Goal: Task Accomplishment & Management: Manage account settings

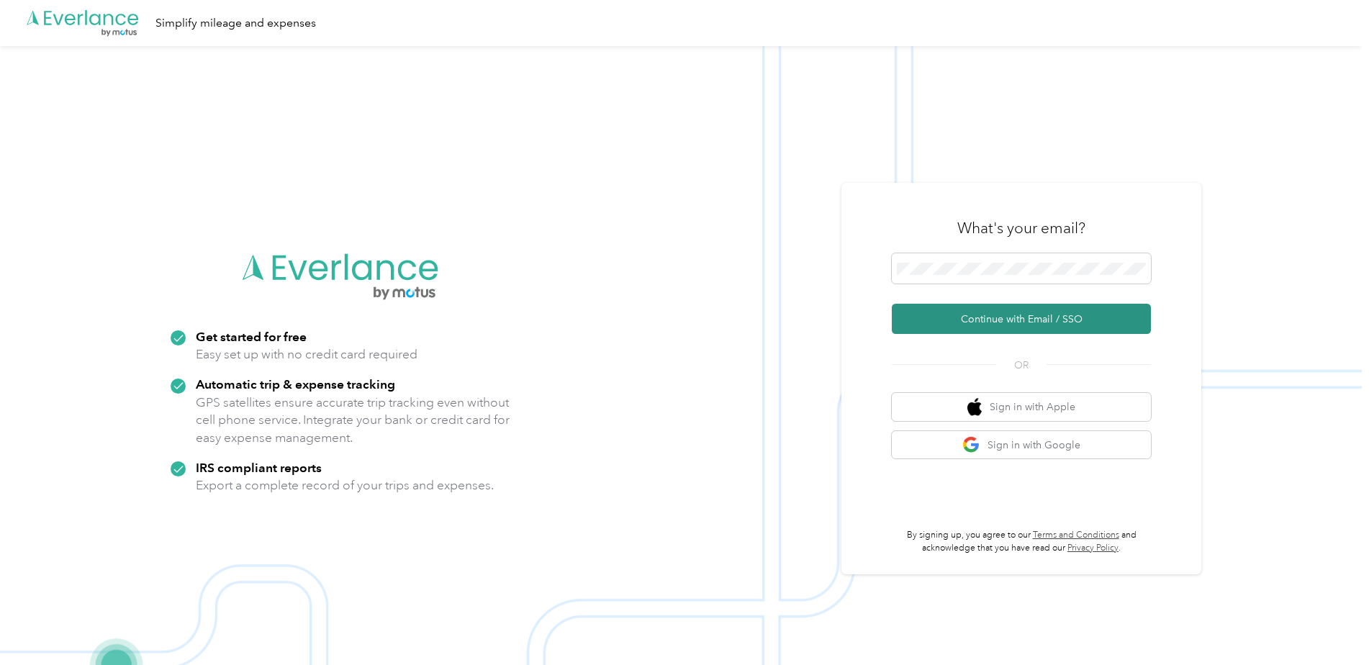
click at [1025, 333] on button "Continue with Email / SSO" at bounding box center [1021, 319] width 259 height 30
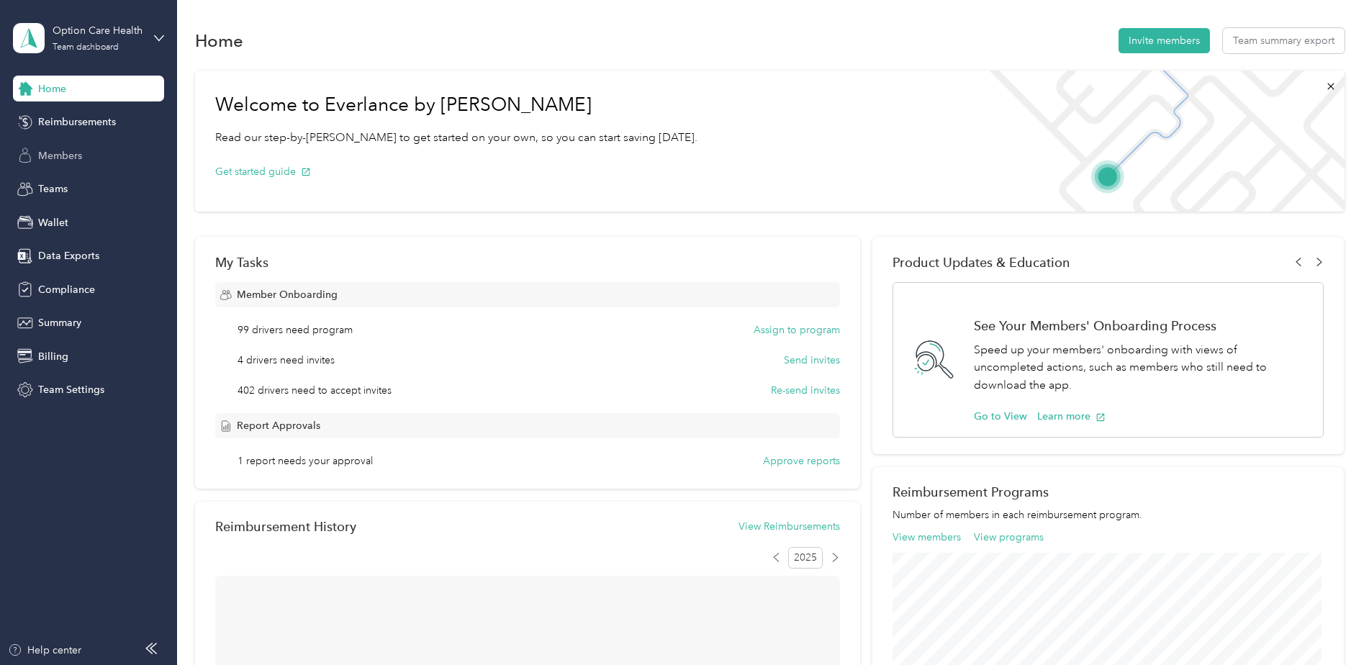
click at [76, 157] on span "Members" at bounding box center [60, 155] width 44 height 15
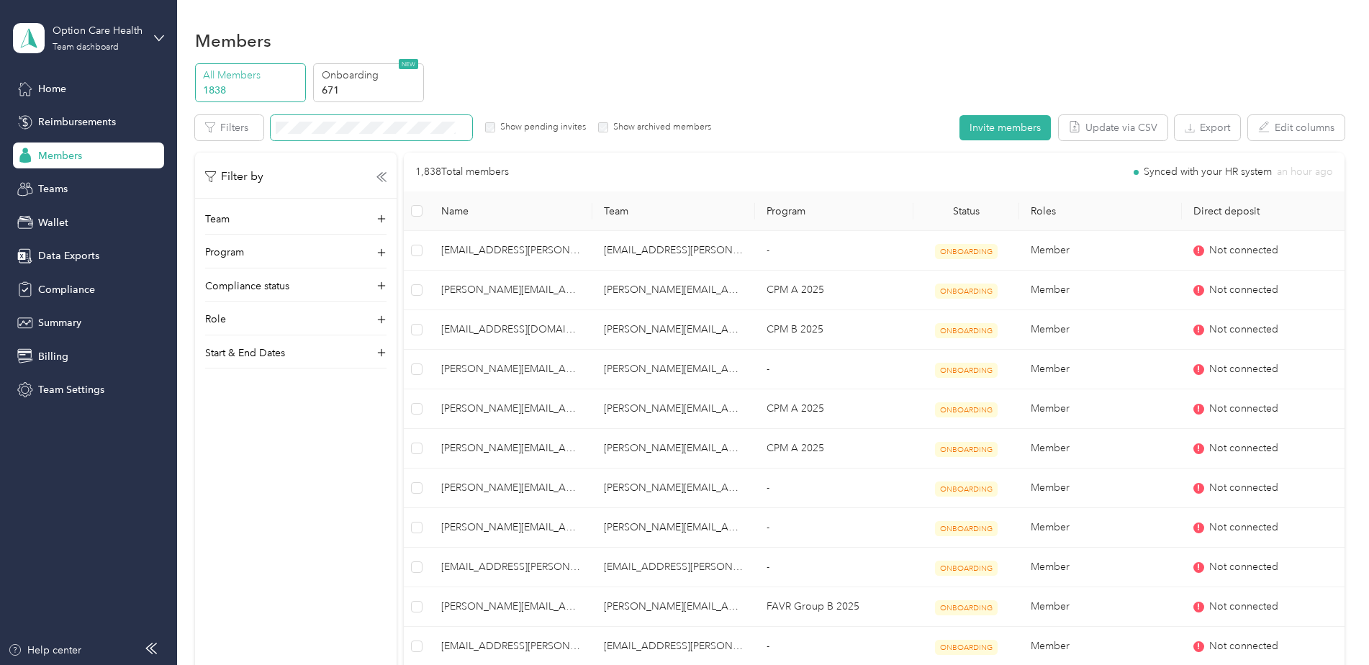
click at [386, 135] on span at bounding box center [372, 127] width 202 height 25
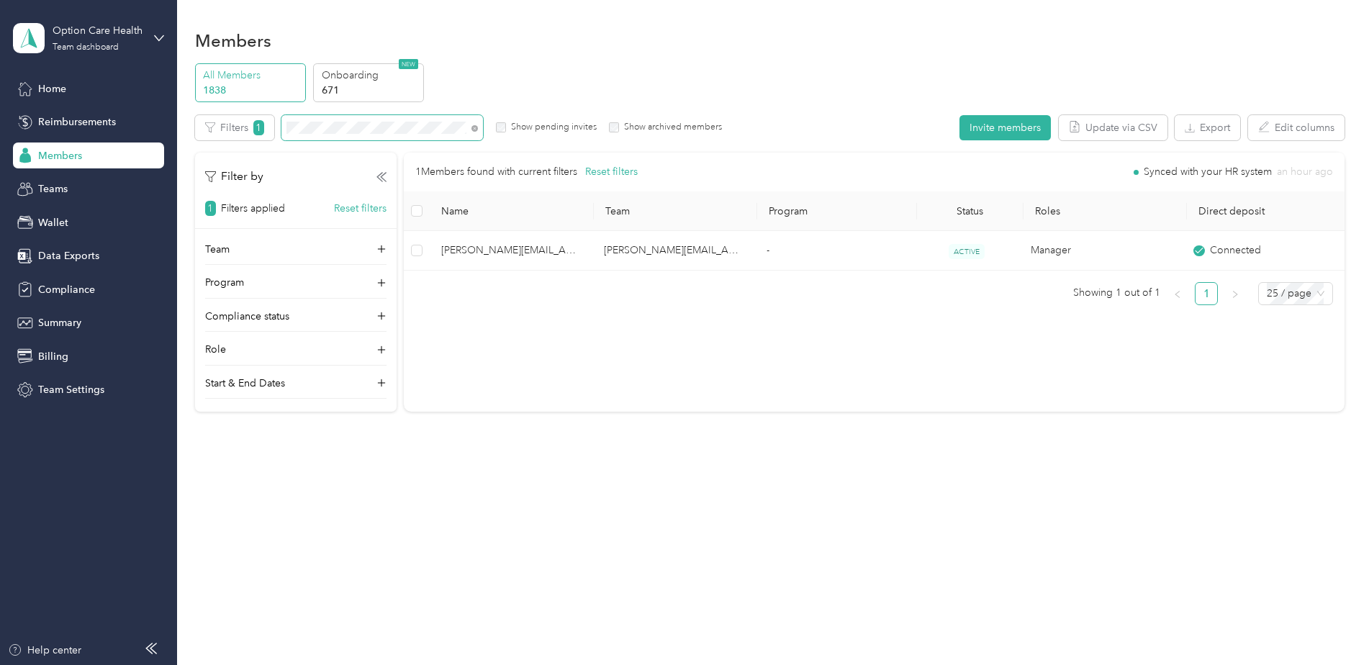
click at [179, 118] on div "Members All Members 1838 Onboarding 671 NEW Edit role Edit team Edit program Ex…" at bounding box center [769, 251] width 1185 height 503
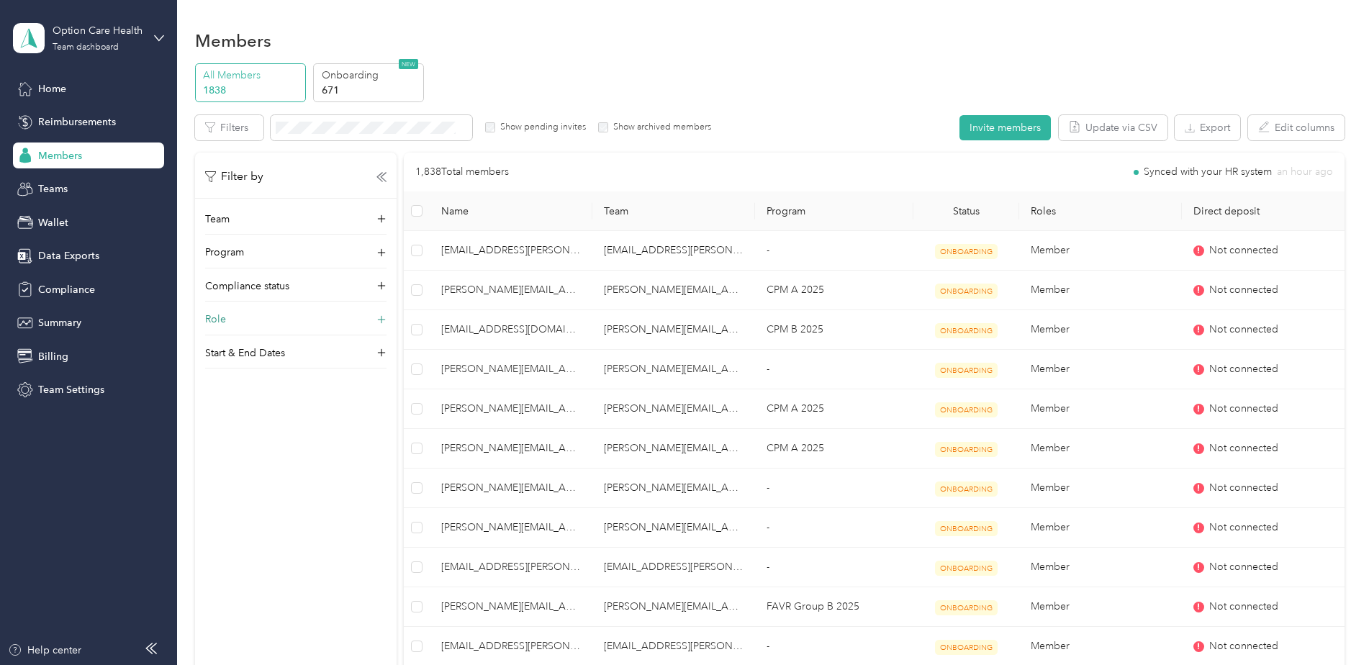
click at [275, 328] on div "Role" at bounding box center [295, 323] width 181 height 23
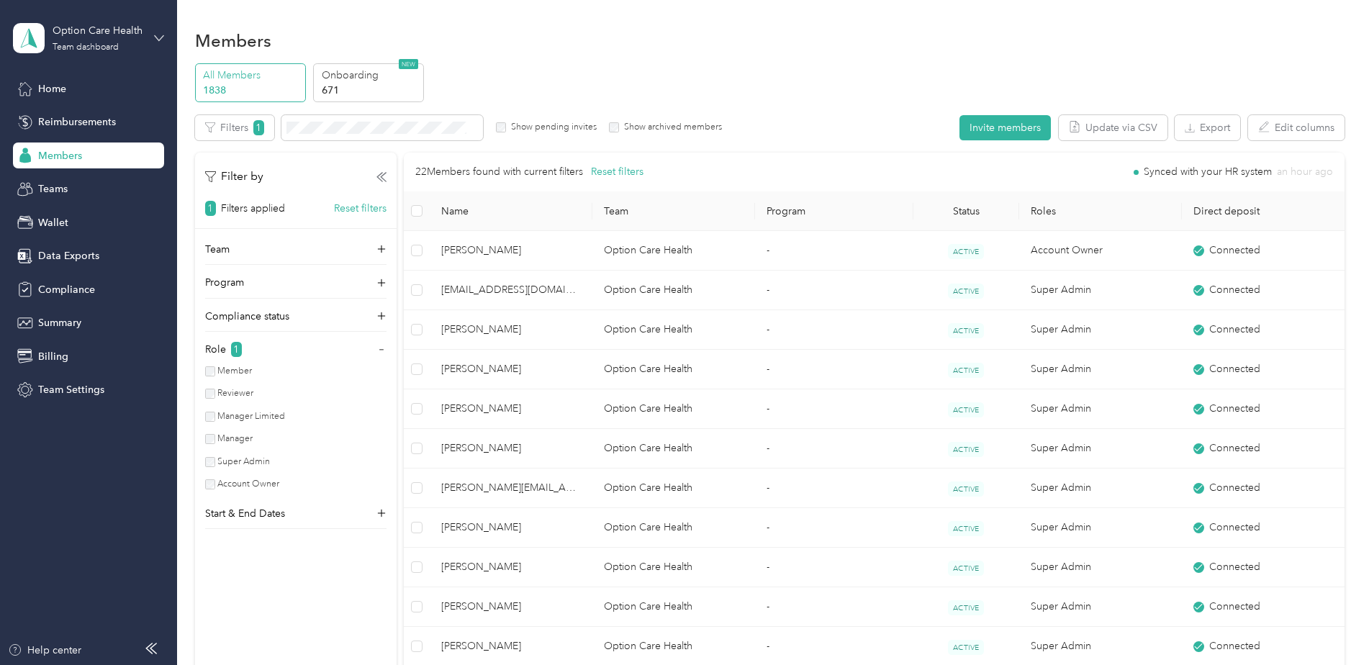
click at [161, 40] on icon at bounding box center [159, 38] width 10 height 10
click at [71, 180] on div "Log out" at bounding box center [53, 177] width 55 height 15
